Goal: Transaction & Acquisition: Purchase product/service

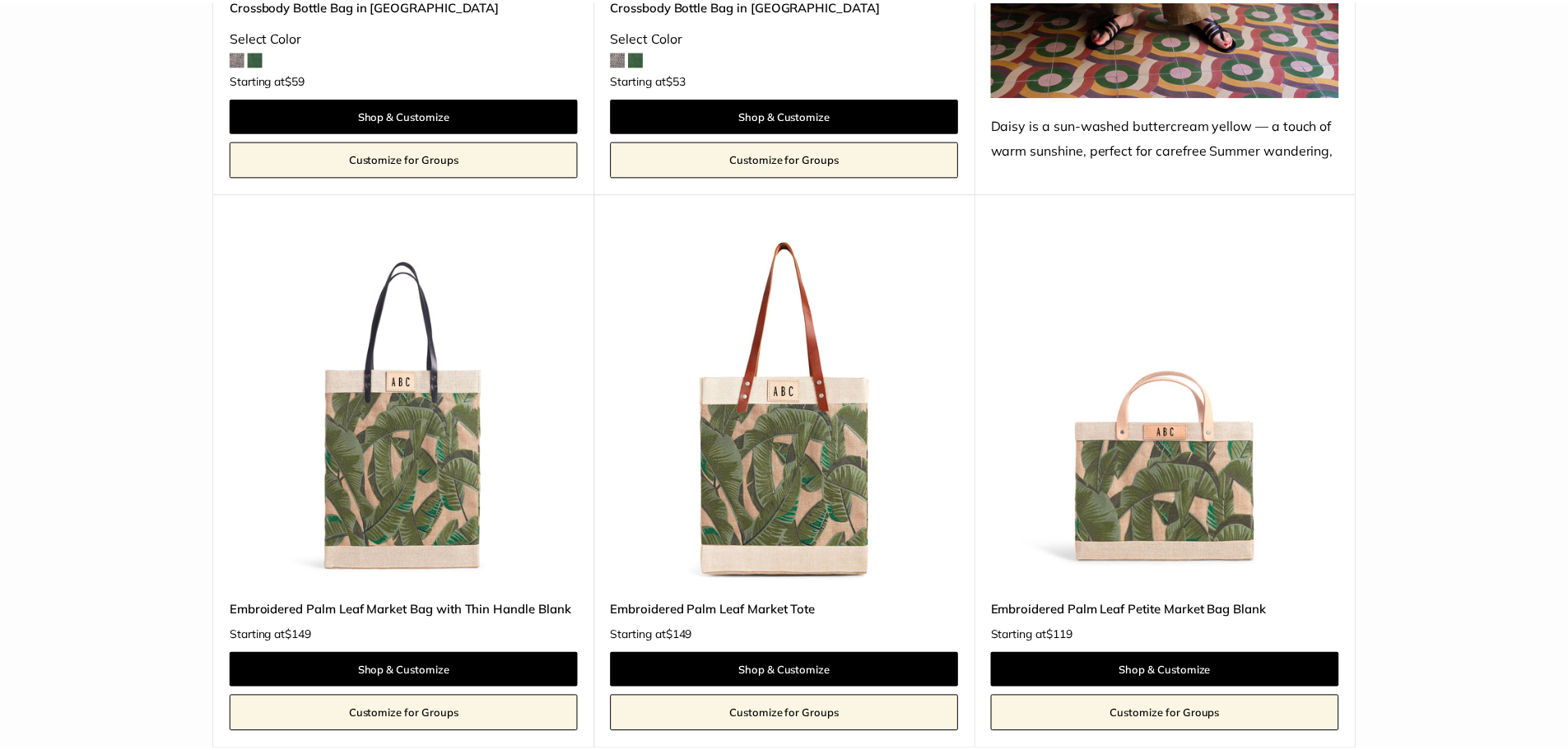
scroll to position [1892, 0]
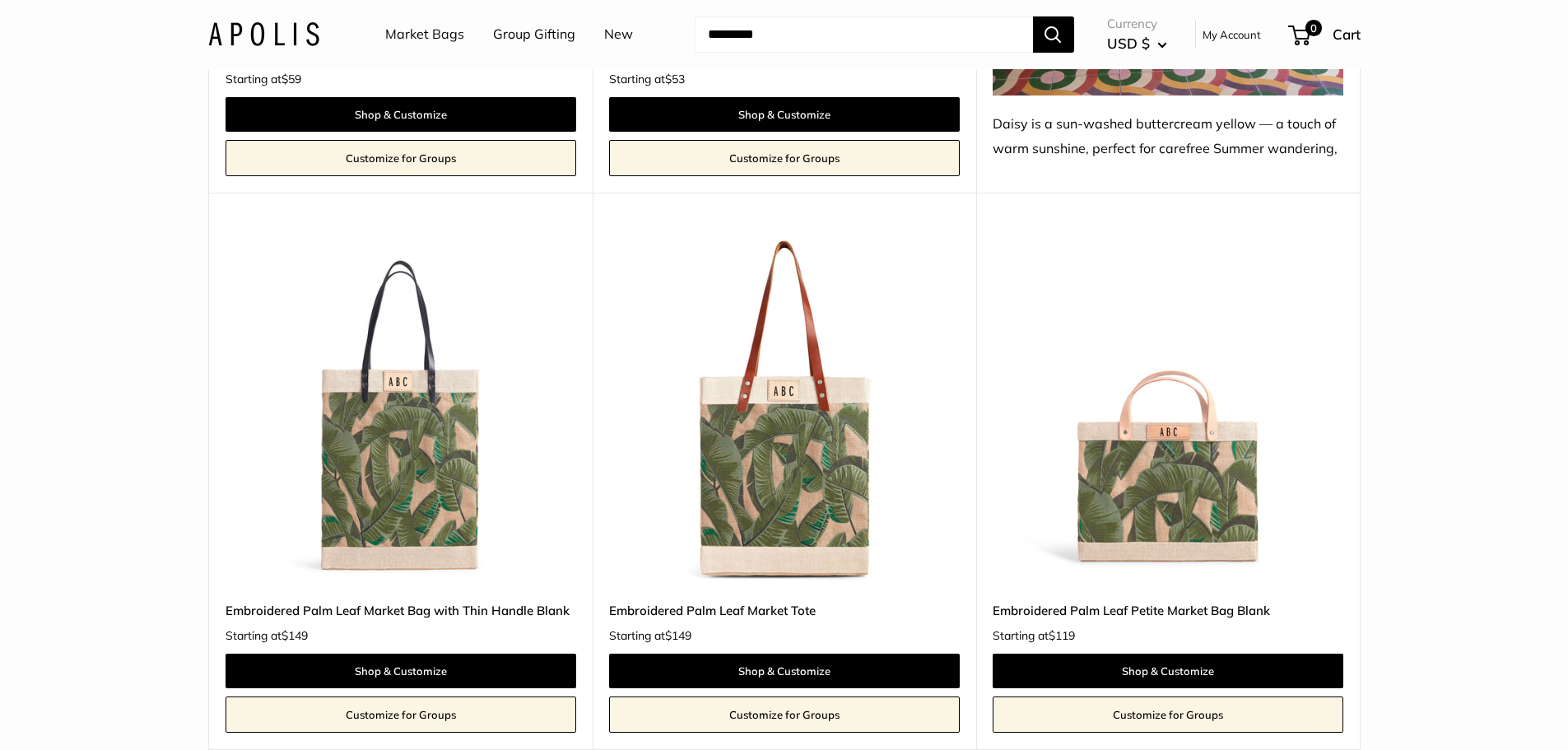
click at [0, 0] on img at bounding box center [0, 0] width 0 height 0
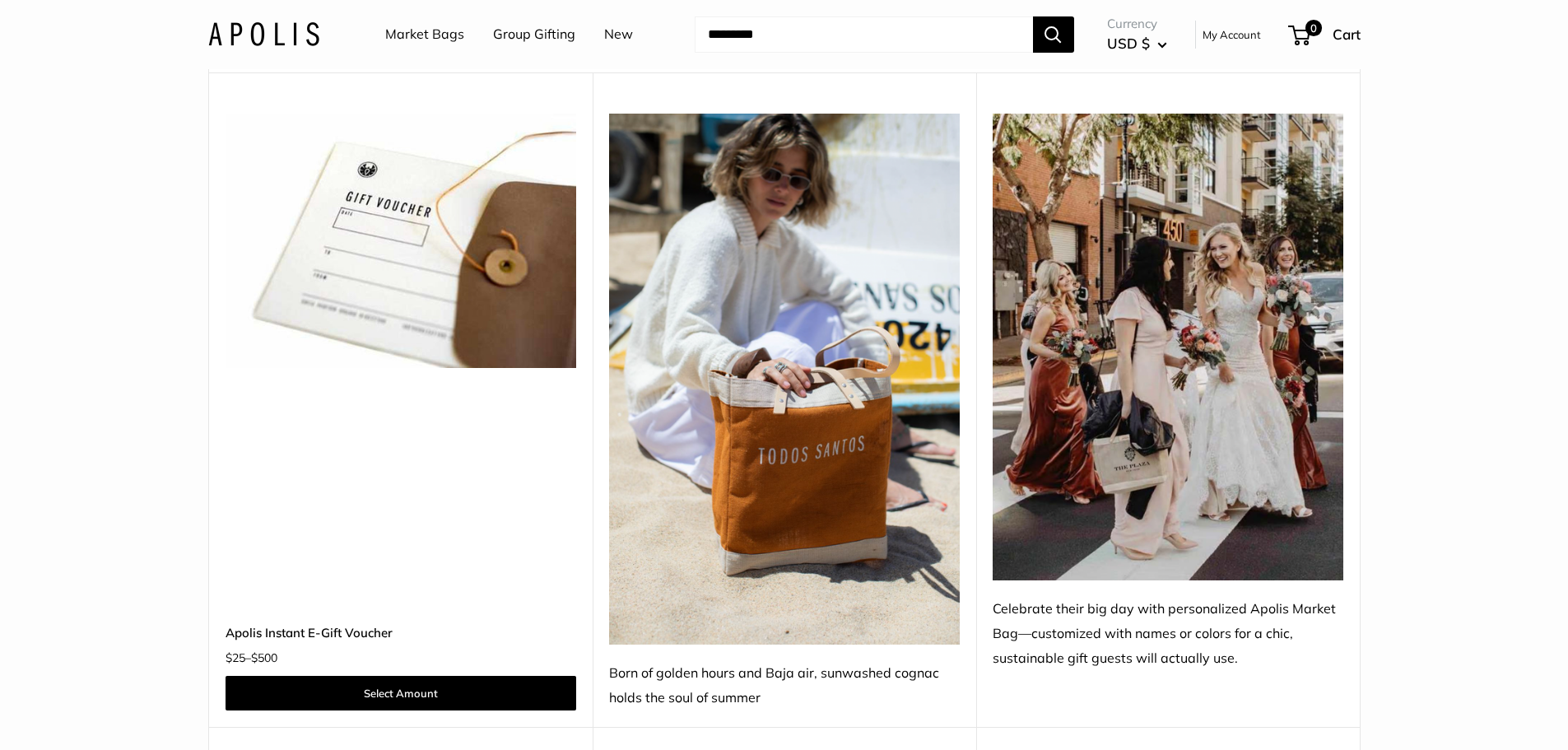
scroll to position [0, 0]
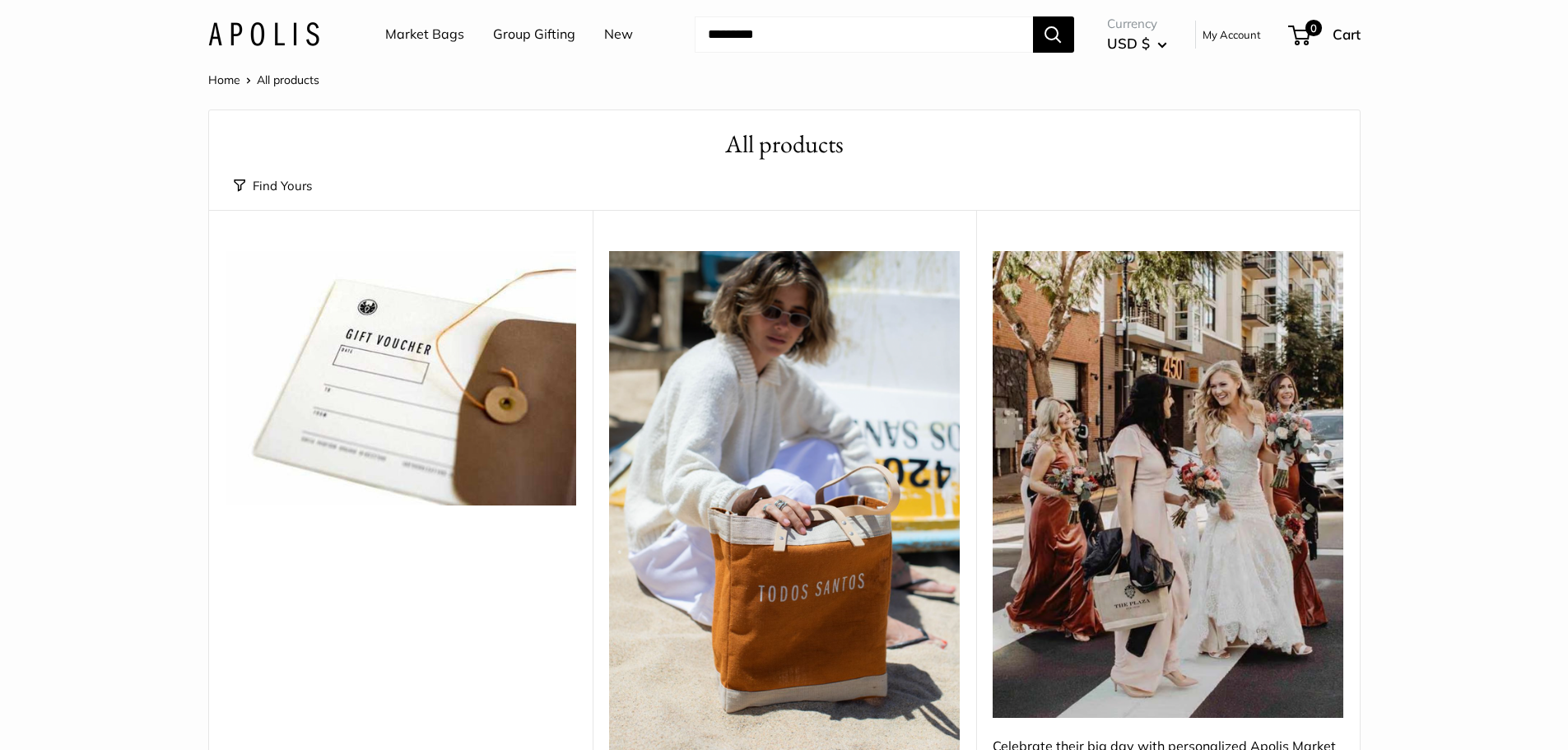
click at [416, 36] on link "Market Bags" at bounding box center [424, 34] width 79 height 24
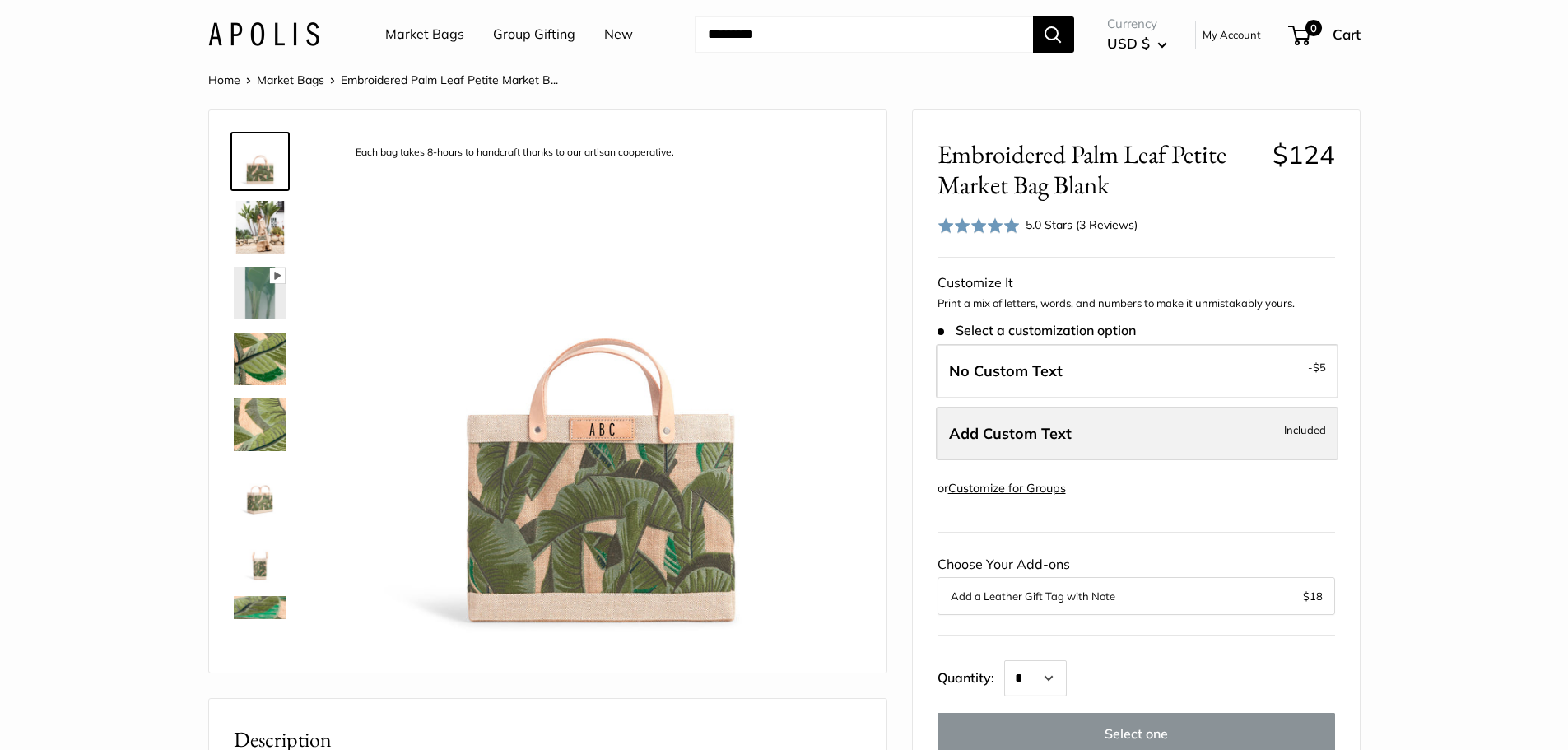
click at [1048, 432] on span "Add Custom Text" at bounding box center [1010, 433] width 123 height 19
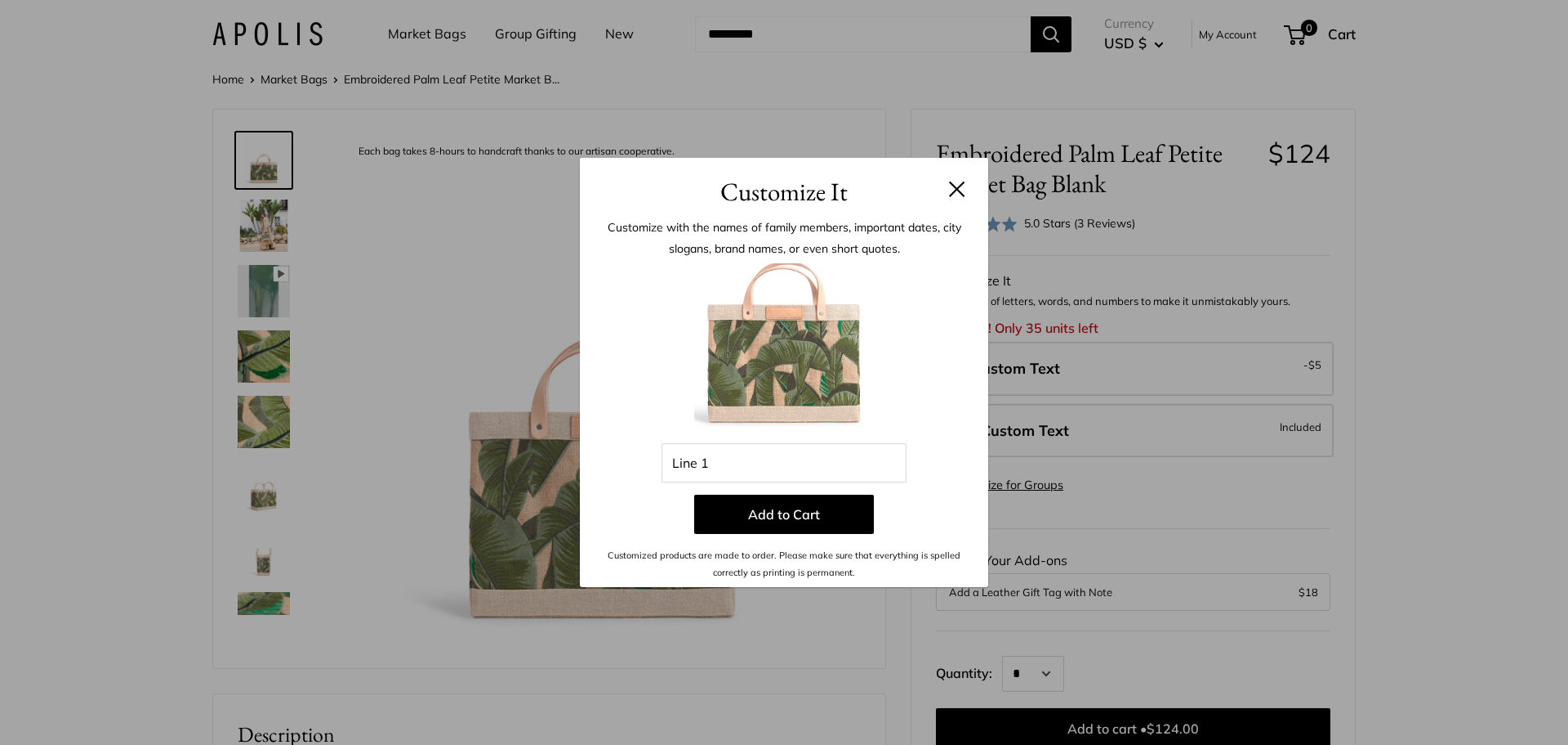
click at [957, 187] on button at bounding box center [957, 189] width 16 height 16
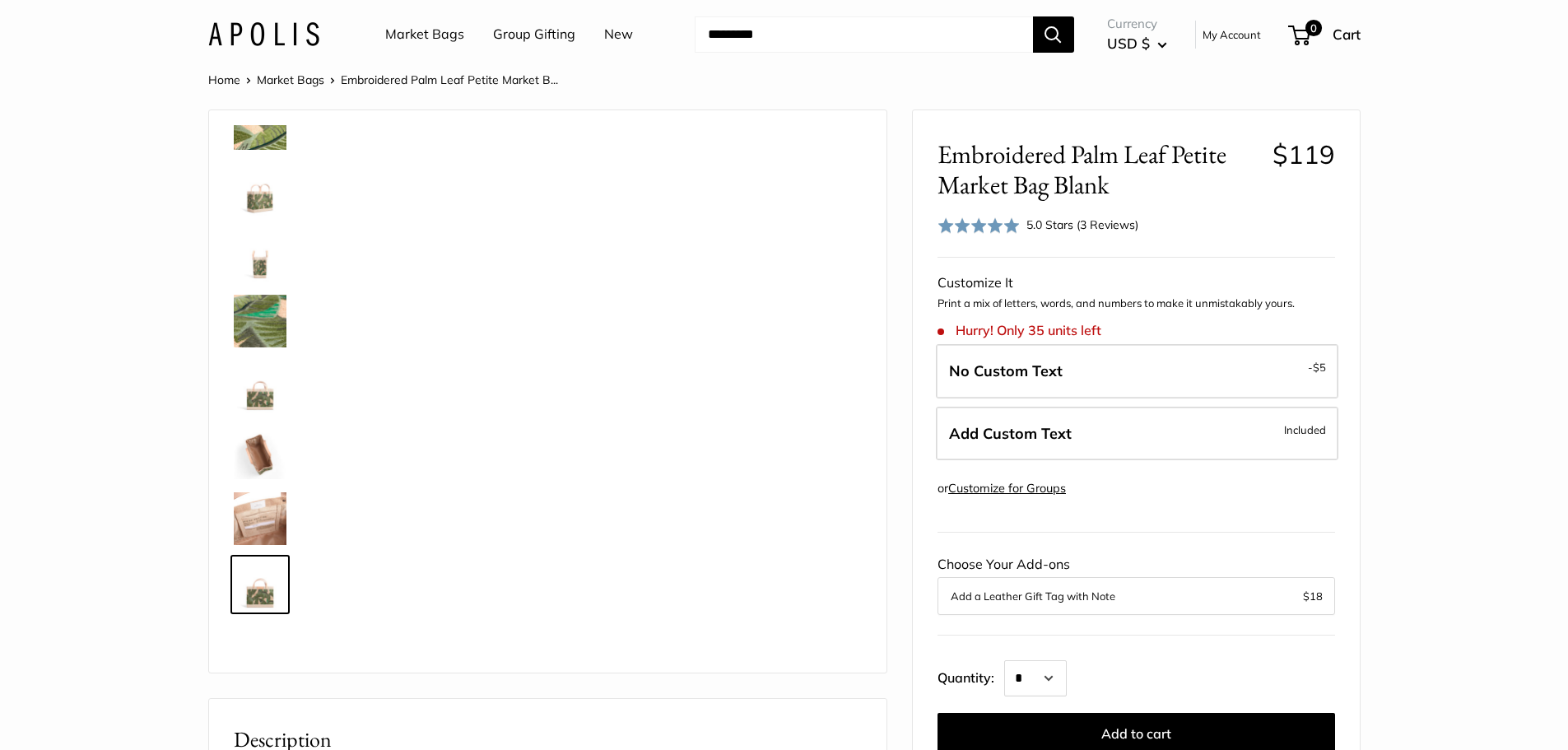
scroll to position [302, 0]
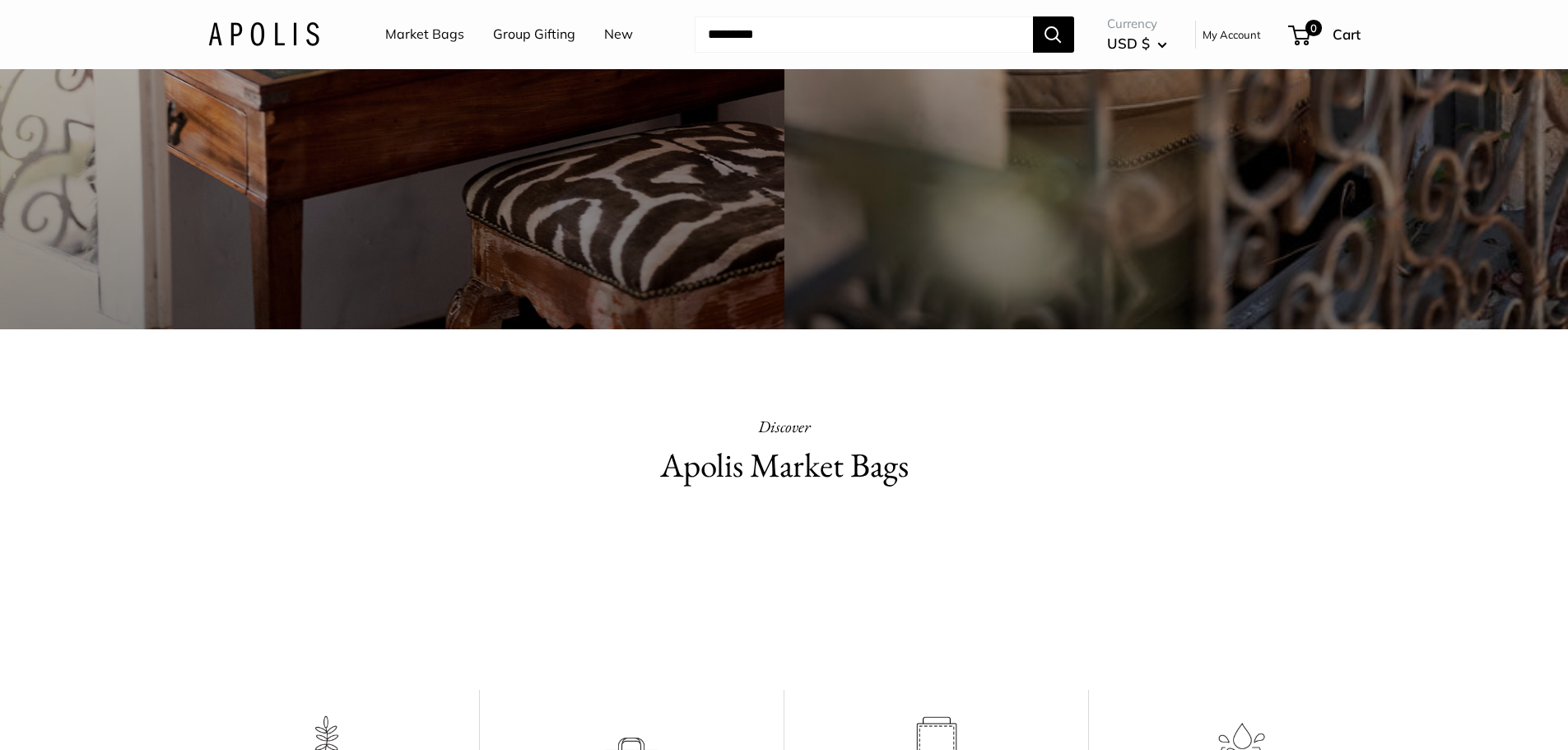
scroll to position [709, 0]
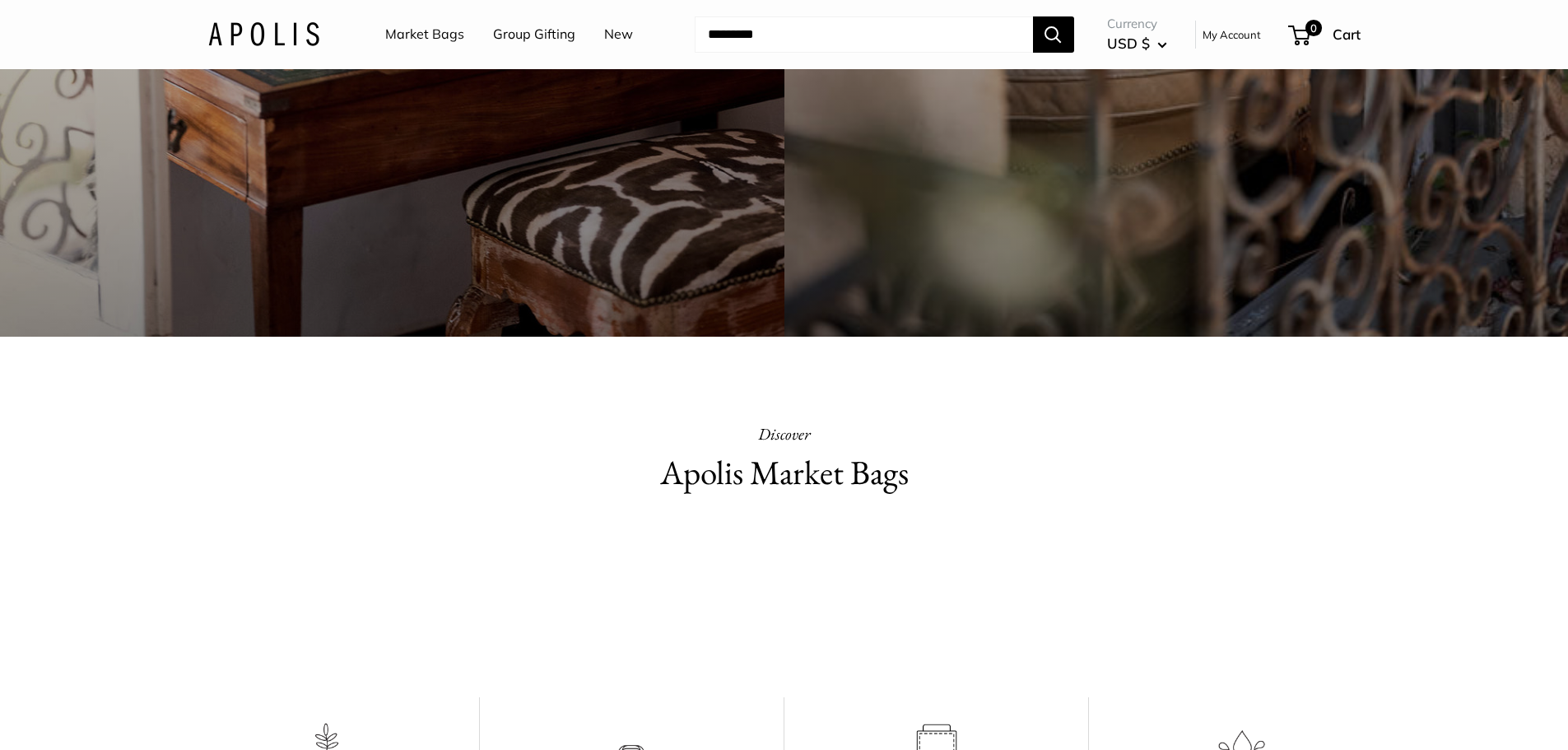
click at [431, 36] on link "Market Bags" at bounding box center [424, 34] width 79 height 24
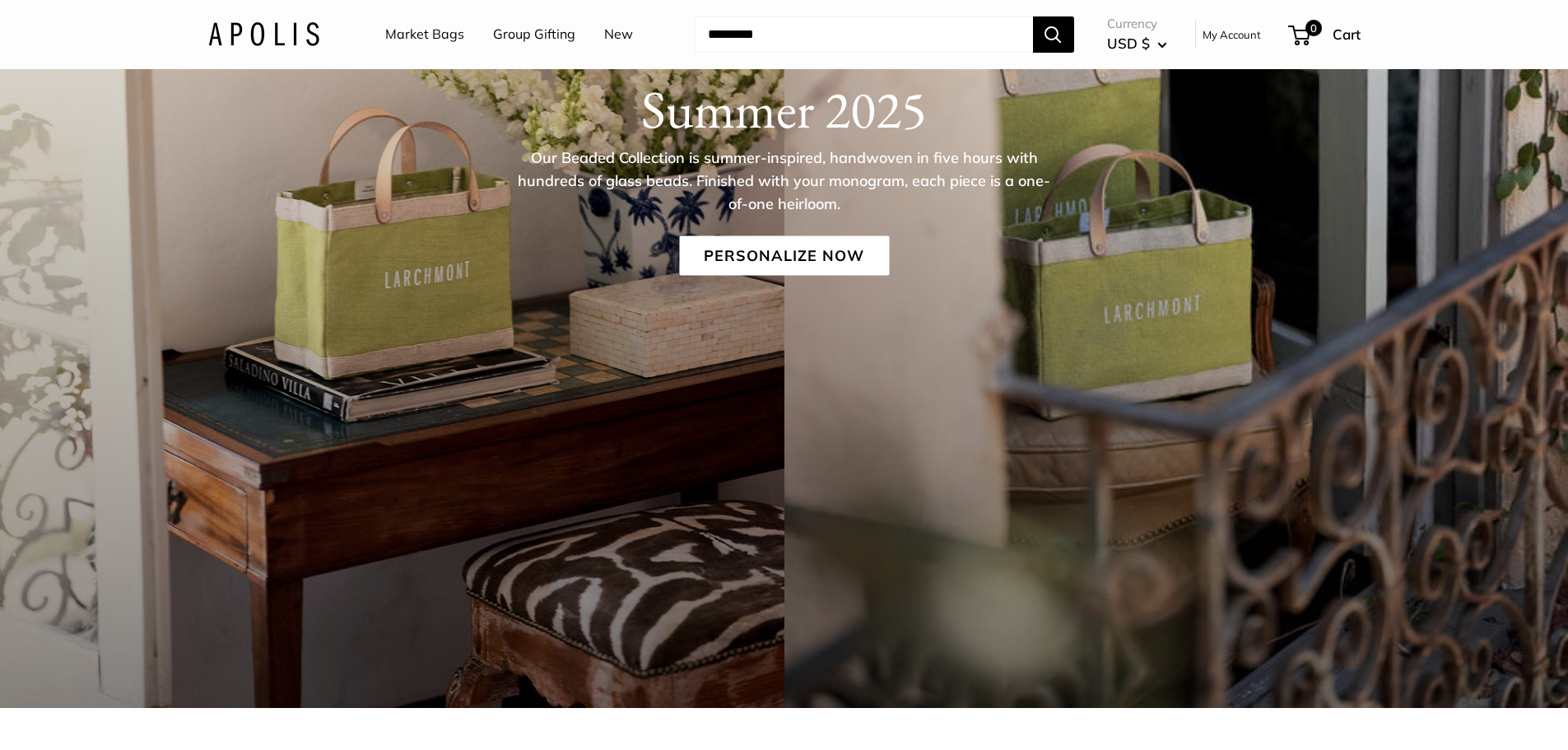
scroll to position [412, 0]
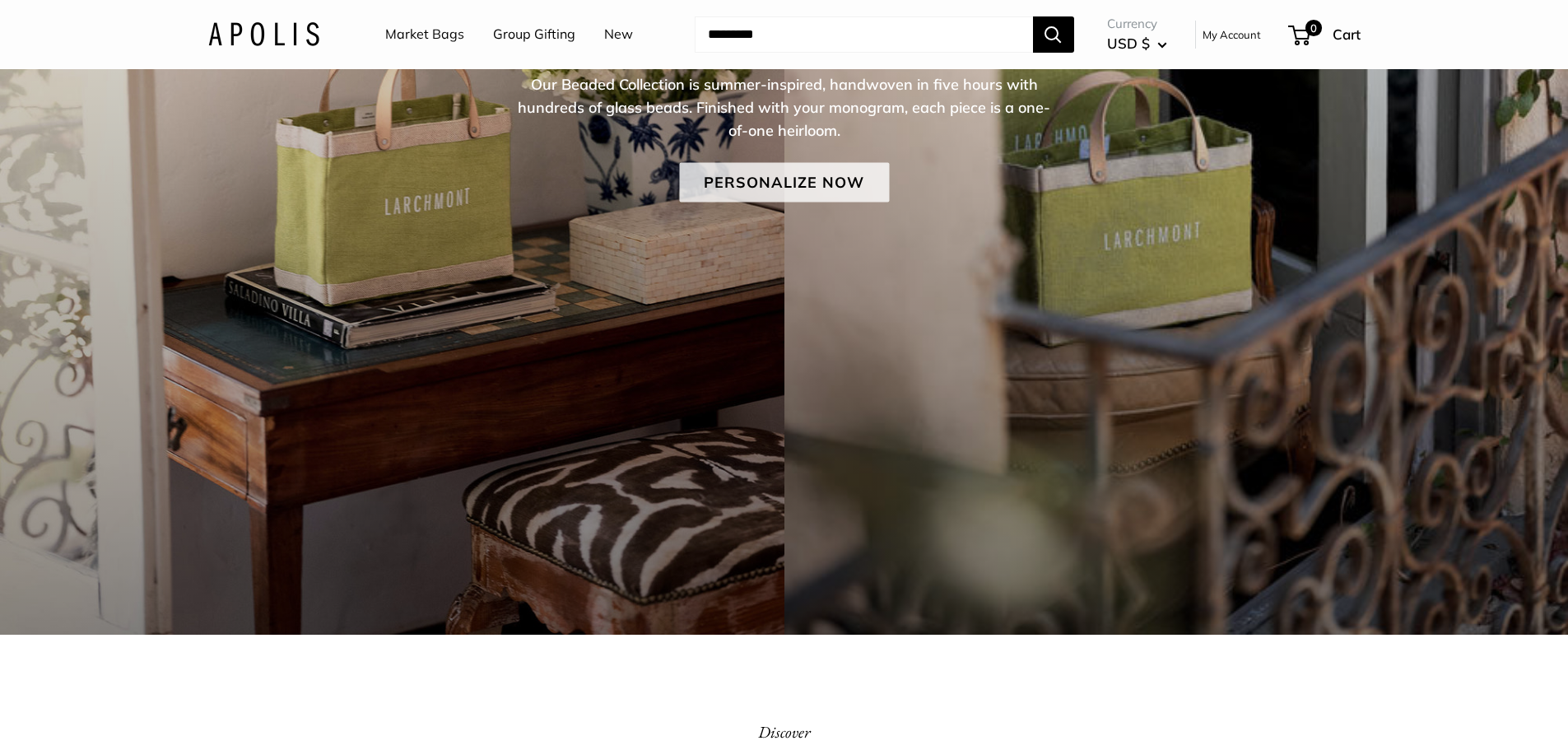
click at [822, 192] on link "Personalize Now" at bounding box center [784, 181] width 210 height 40
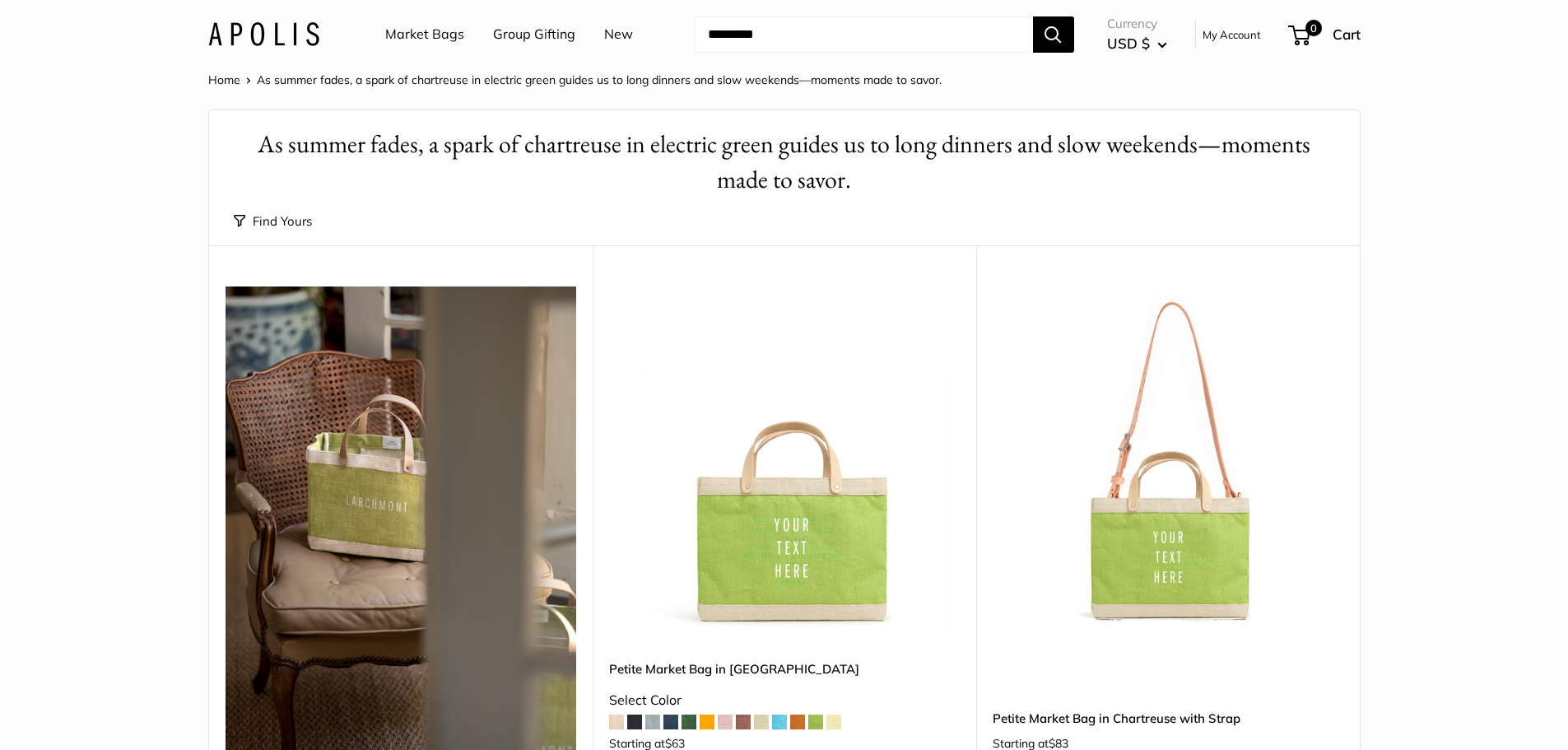
click at [0, 0] on img at bounding box center [0, 0] width 0 height 0
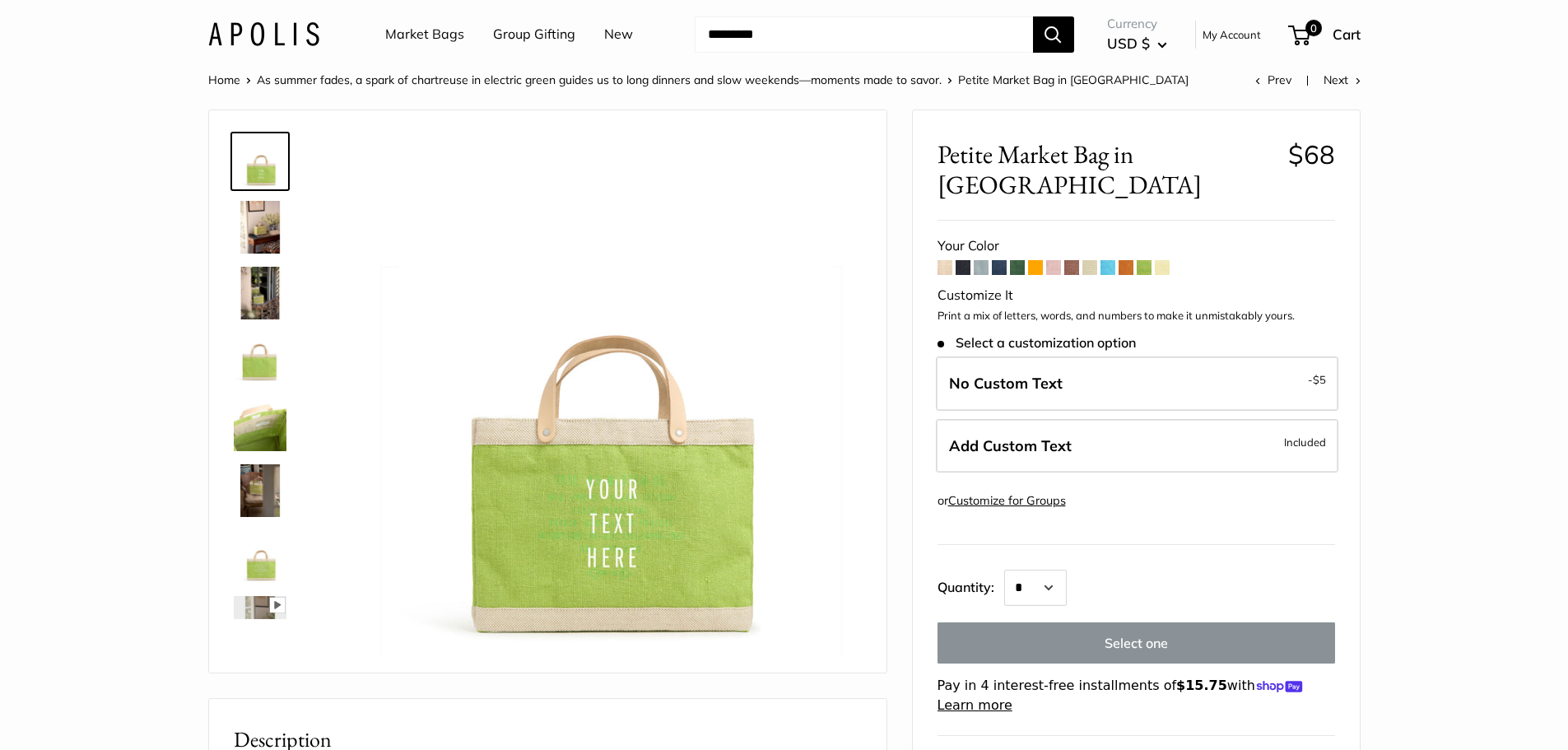
click at [1070, 260] on span at bounding box center [1071, 266] width 15 height 15
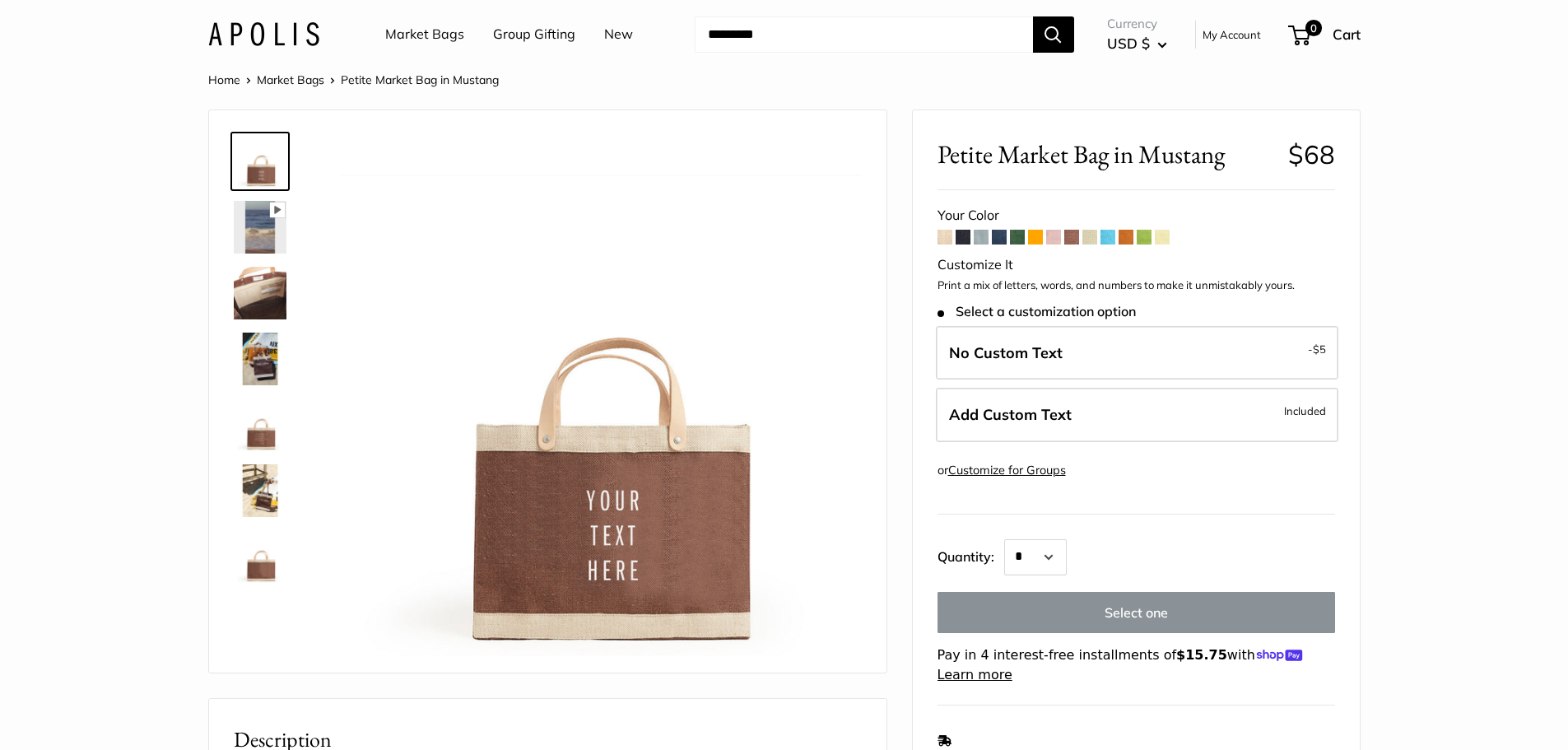
click at [270, 293] on img at bounding box center [260, 293] width 52 height 52
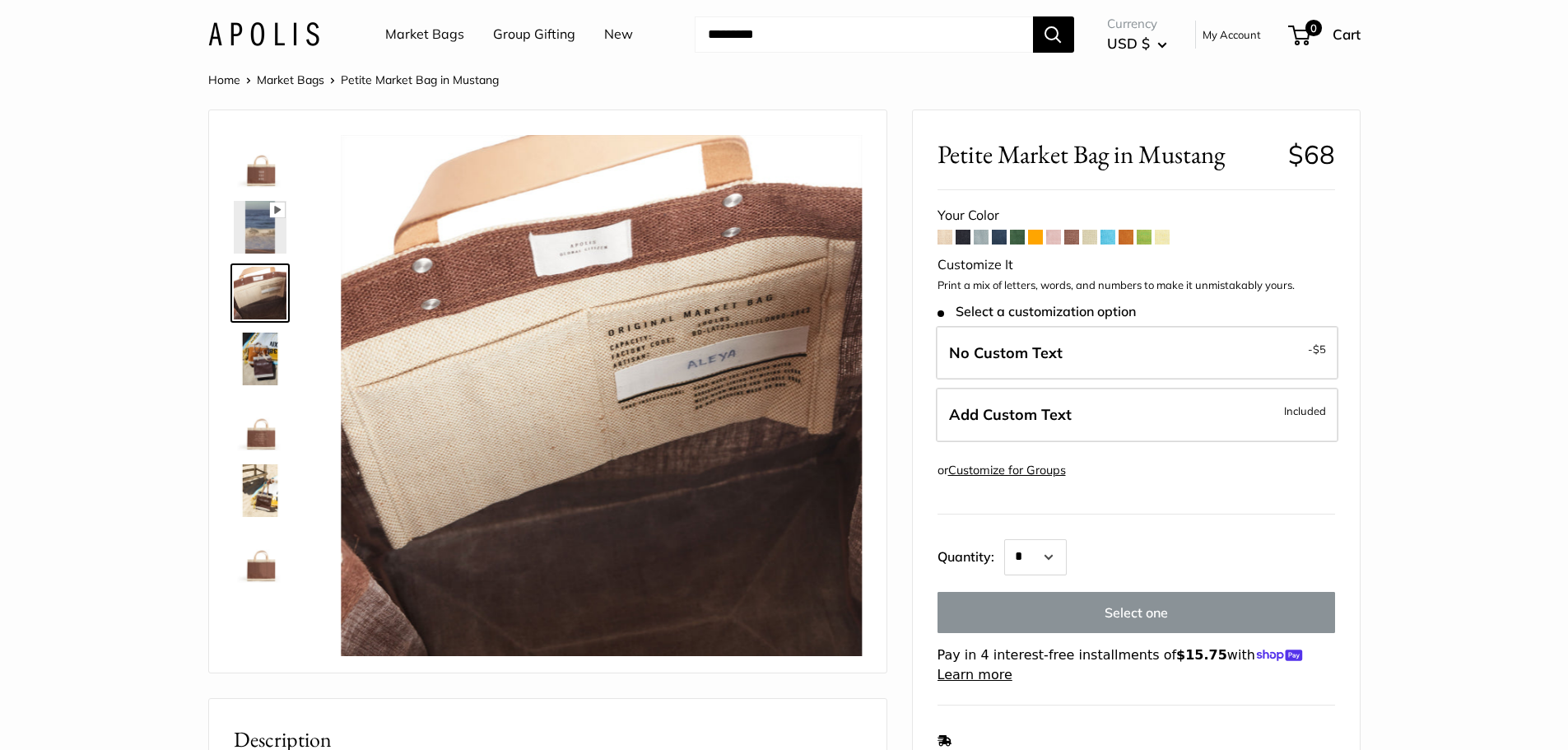
click at [267, 356] on img at bounding box center [260, 359] width 52 height 52
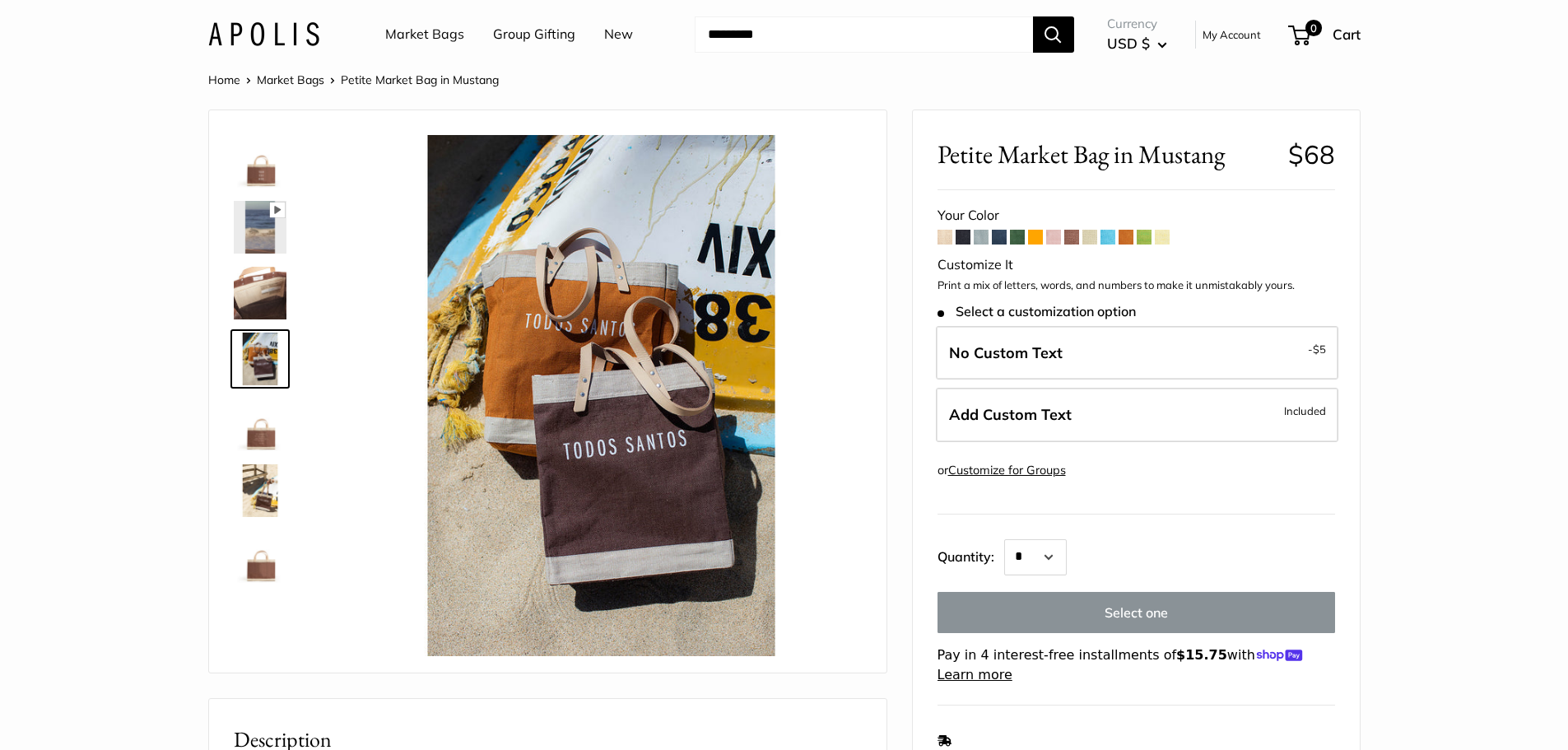
click at [254, 445] on img at bounding box center [260, 424] width 52 height 52
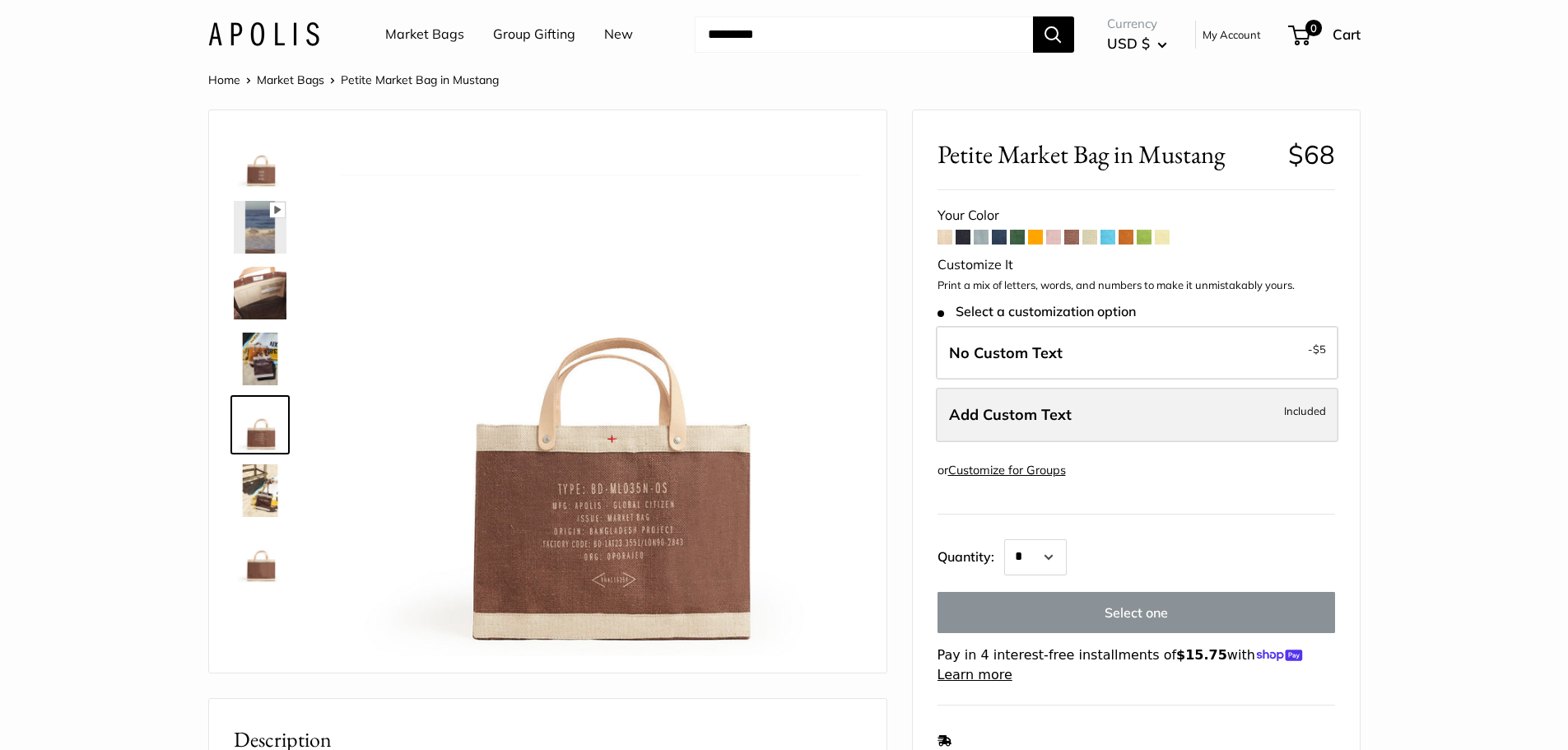
click at [1002, 406] on span "Add Custom Text" at bounding box center [1010, 415] width 123 height 19
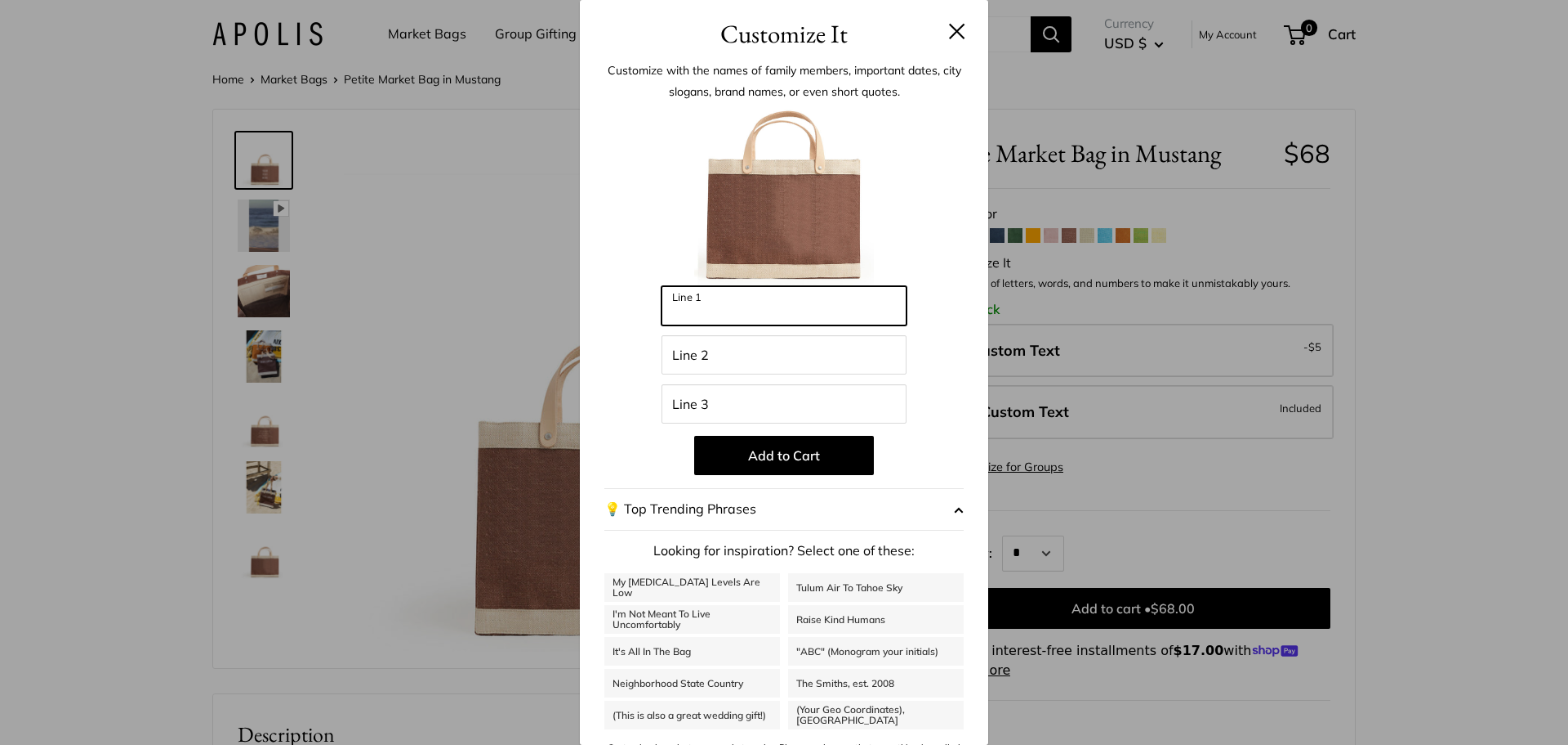
click at [723, 321] on input "Line 1" at bounding box center [784, 305] width 245 height 39
type input "********"
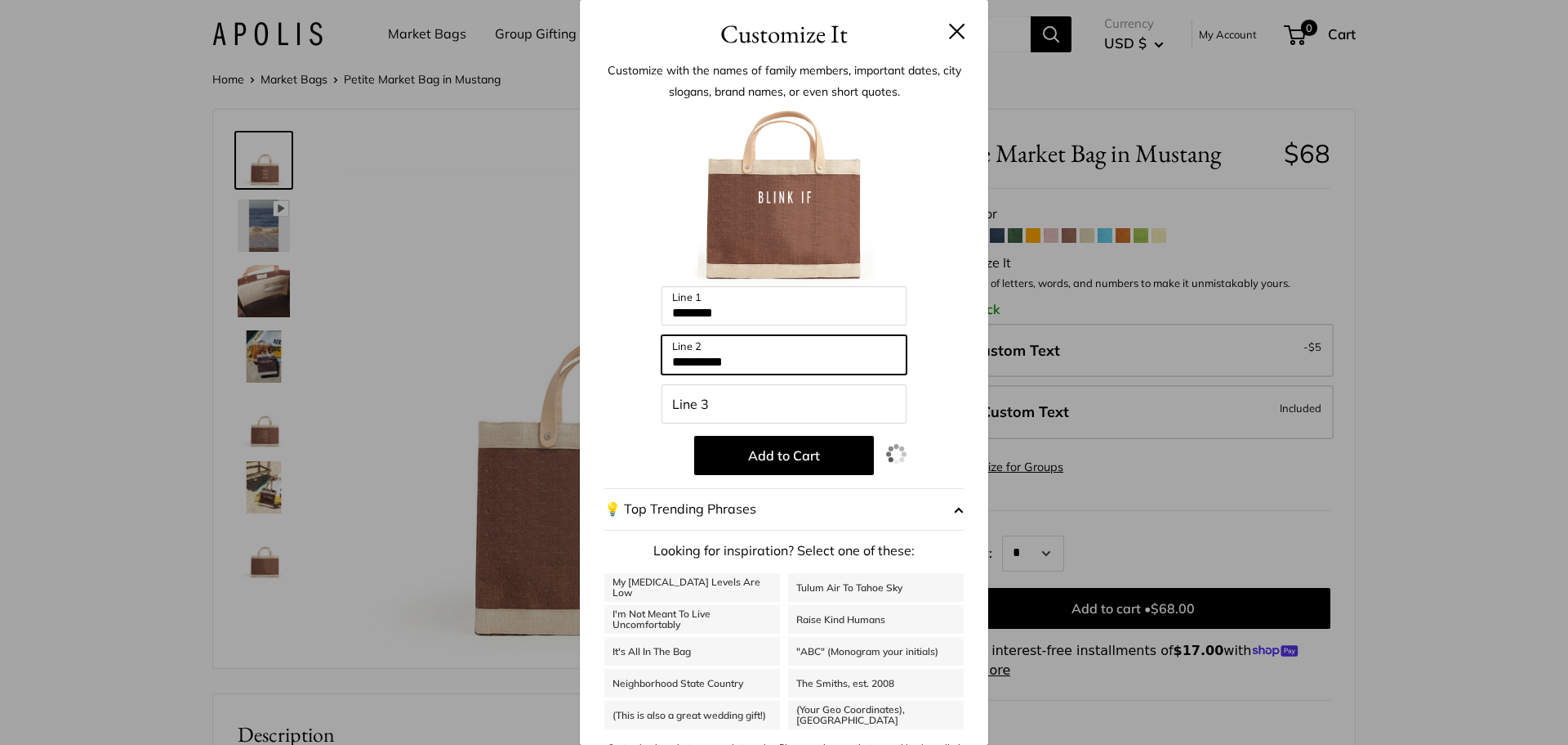
type input "**********"
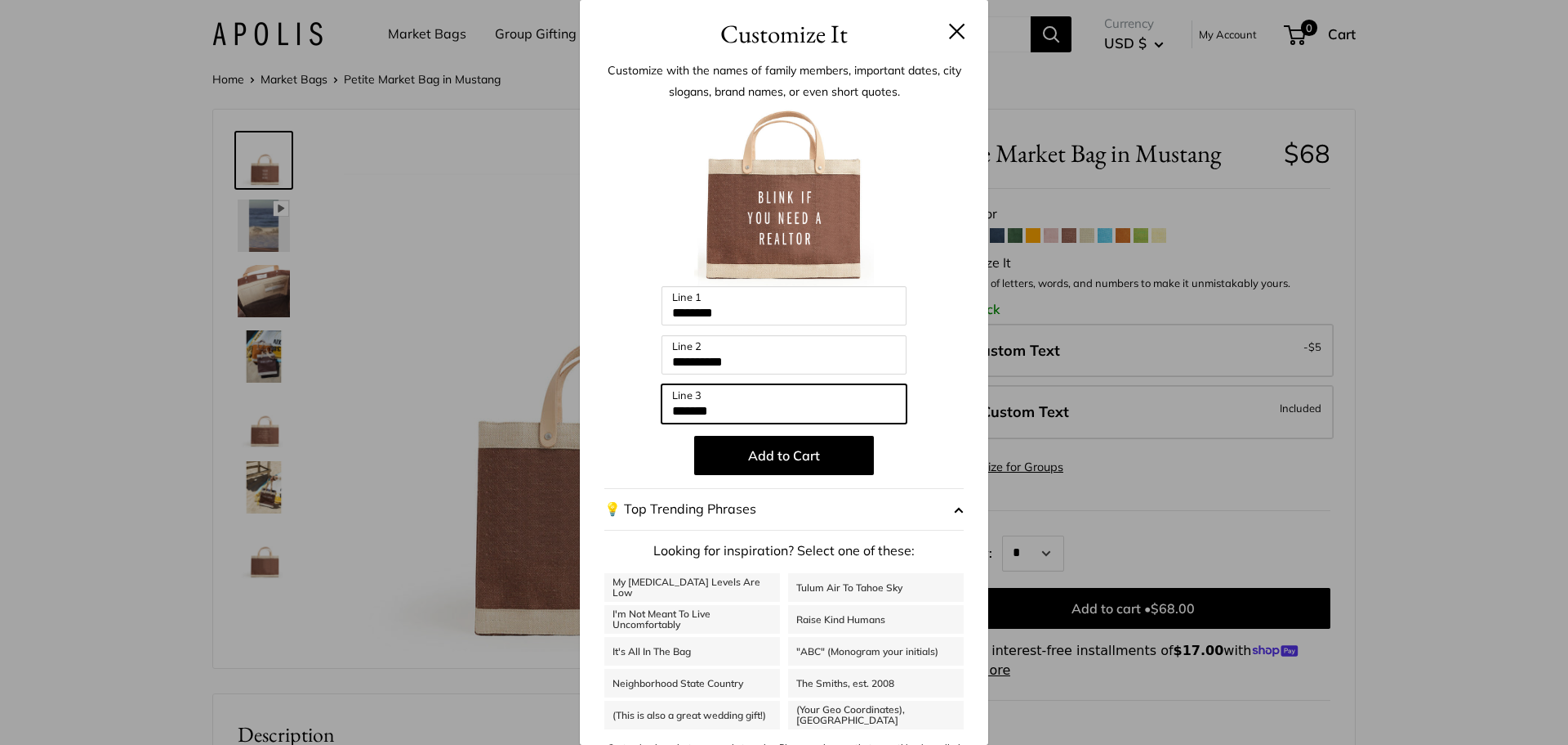
type input "*******"
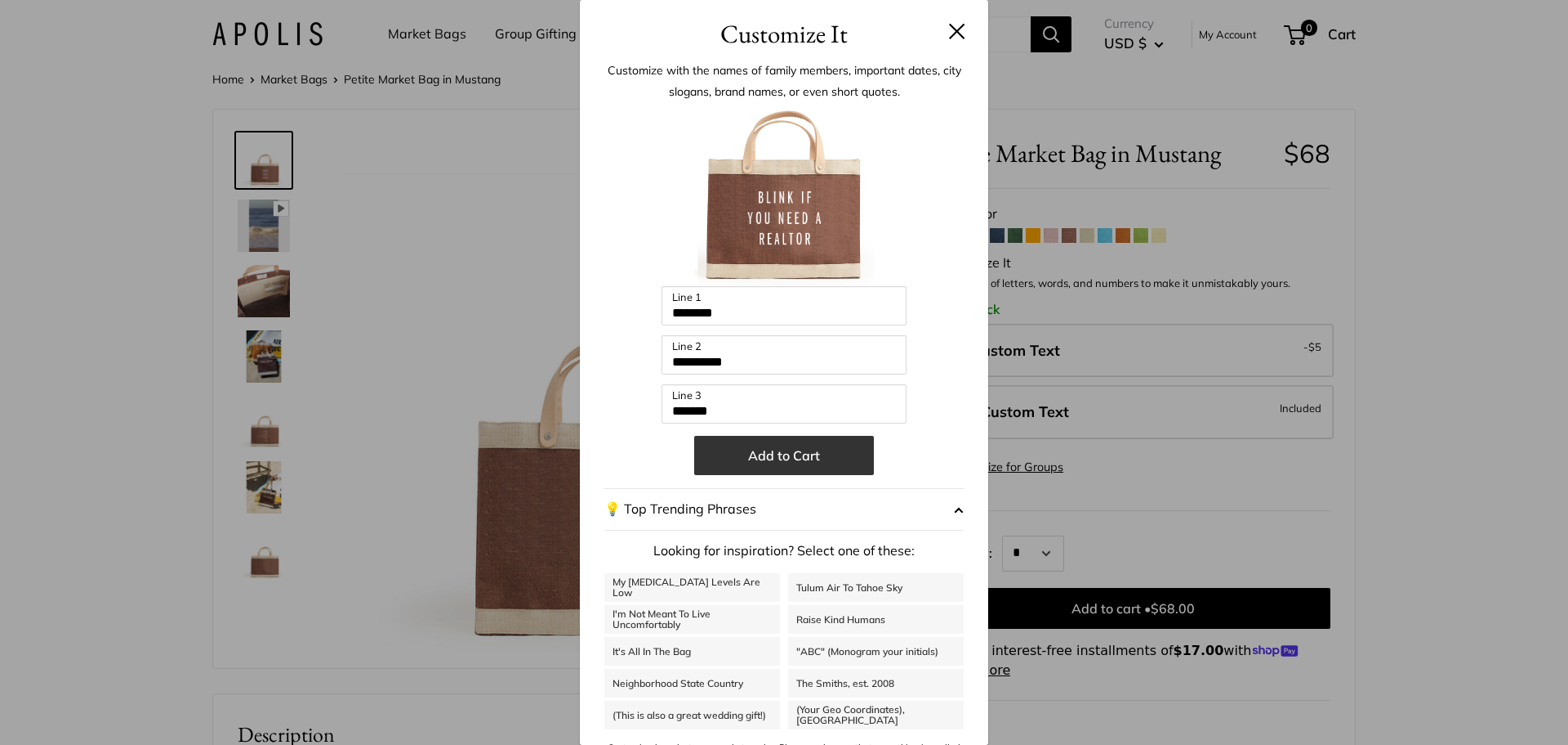
click at [769, 441] on button "Add to Cart" at bounding box center [784, 455] width 180 height 39
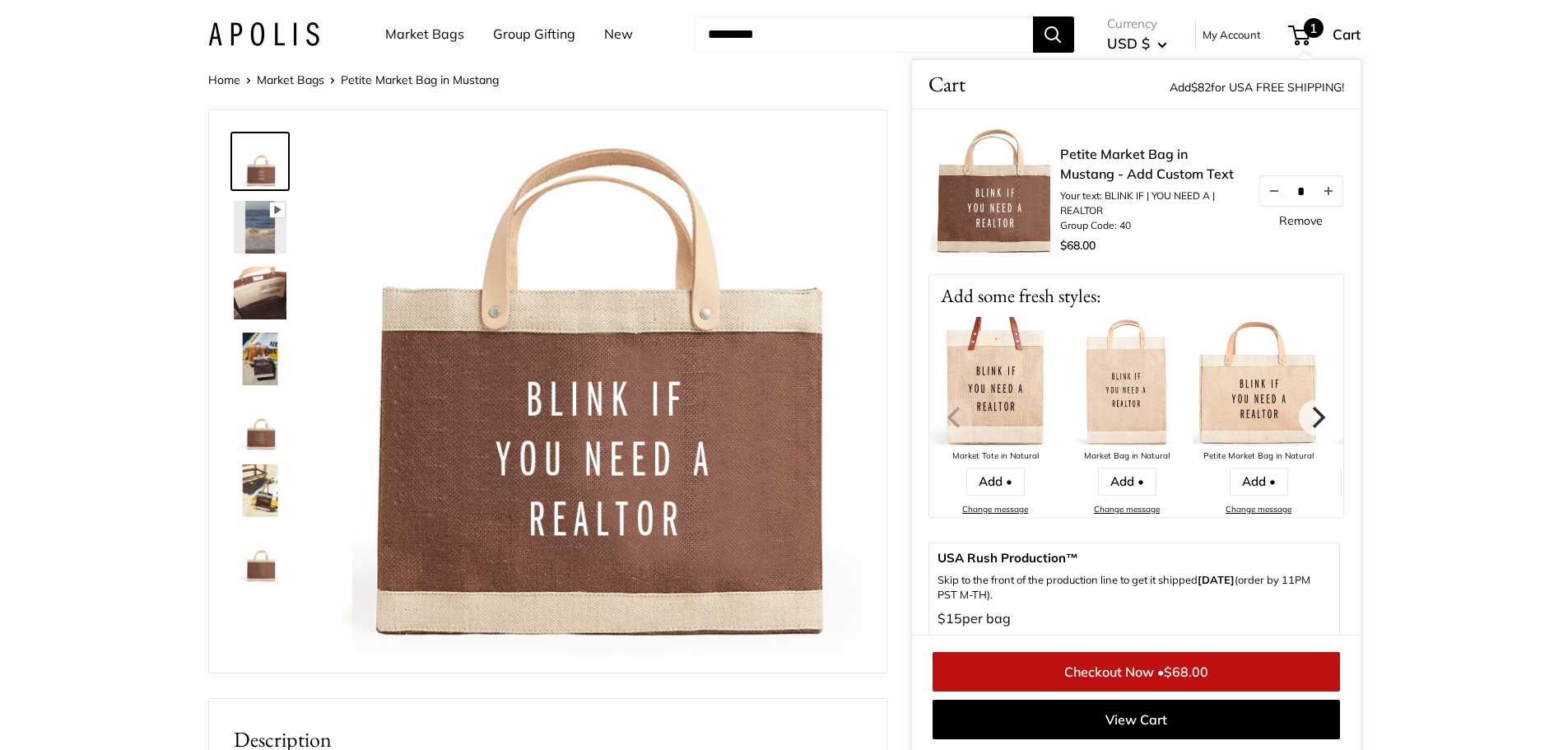
click at [1137, 669] on link "Checkout Now • $68.00" at bounding box center [1136, 672] width 407 height 40
